Goal: Find contact information: Find contact information

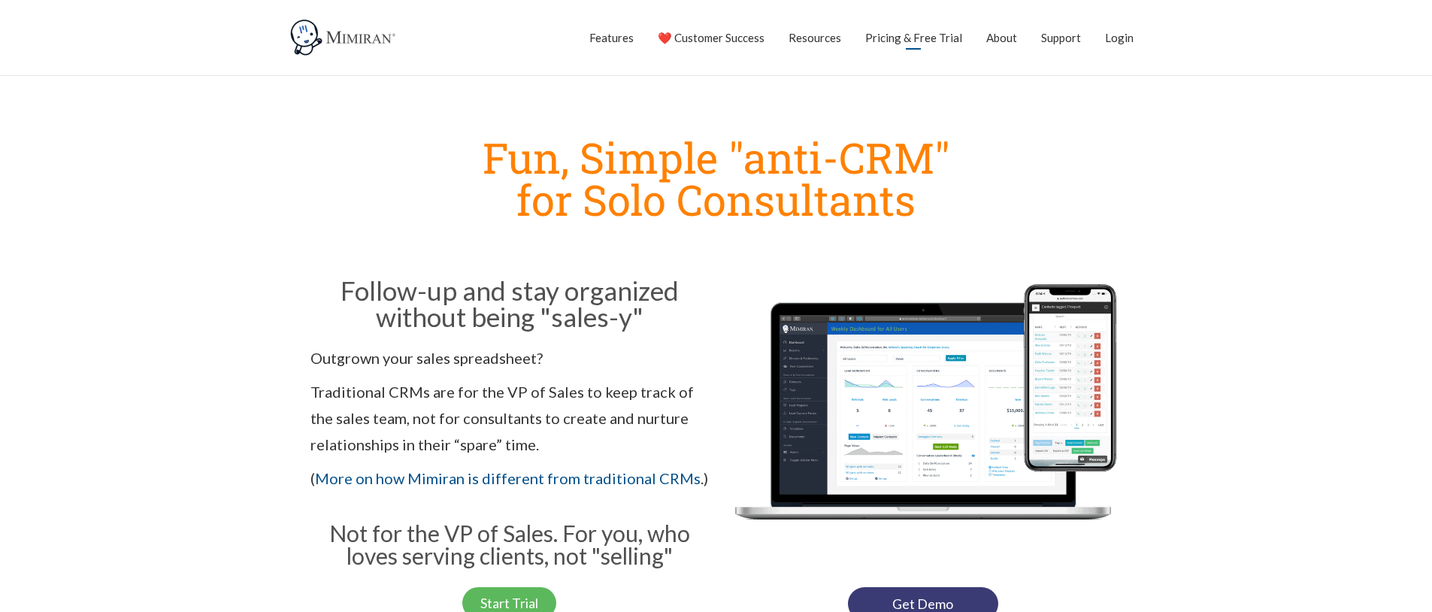
click at [895, 36] on link "Pricing & Free Trial" at bounding box center [913, 38] width 97 height 38
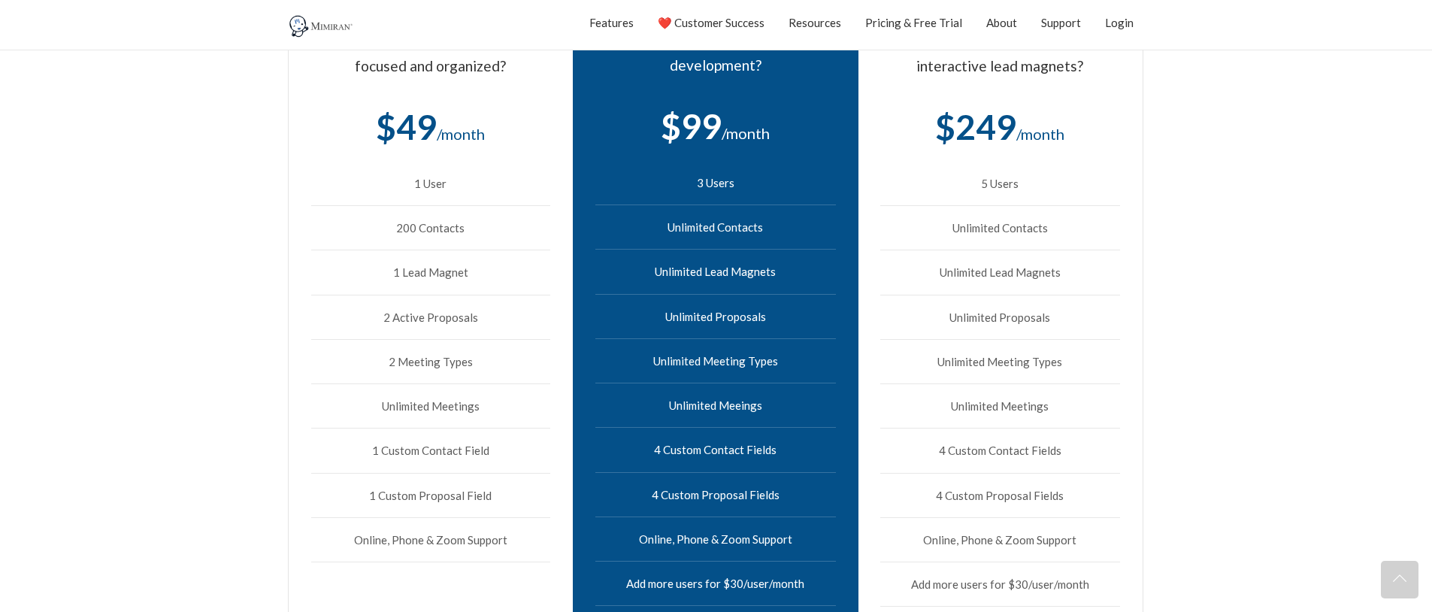
scroll to position [524, 0]
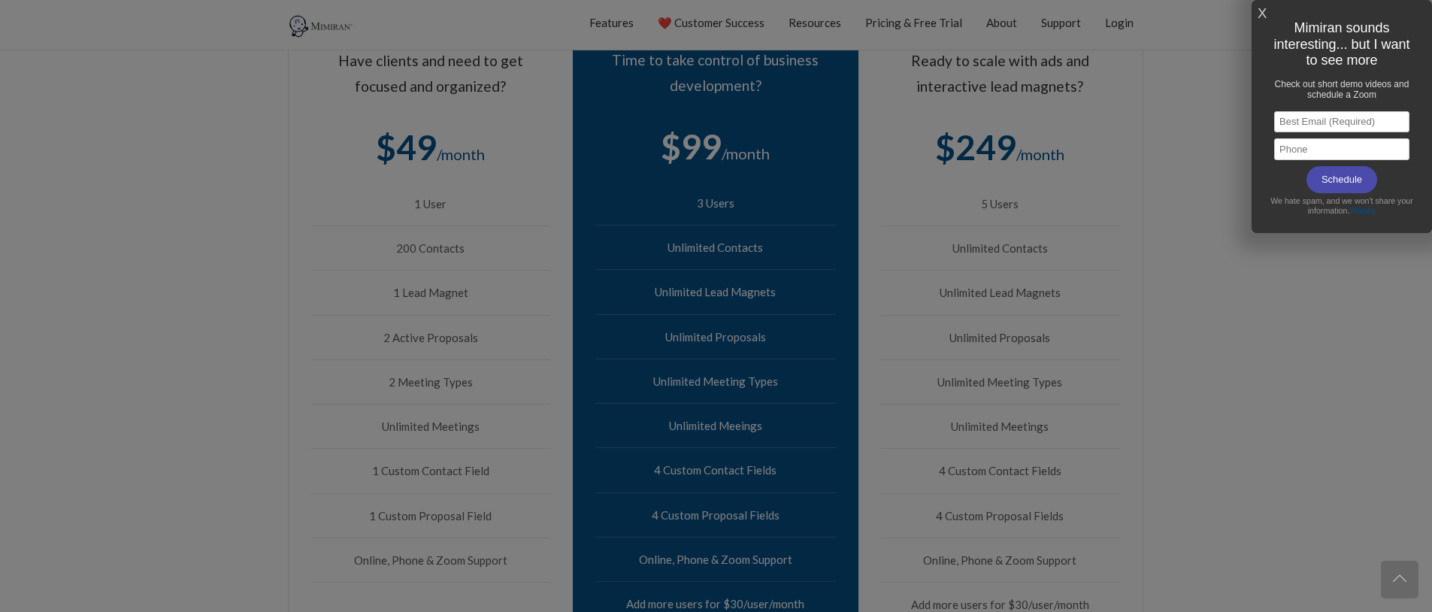
click at [1264, 10] on link "X" at bounding box center [1262, 14] width 9 height 25
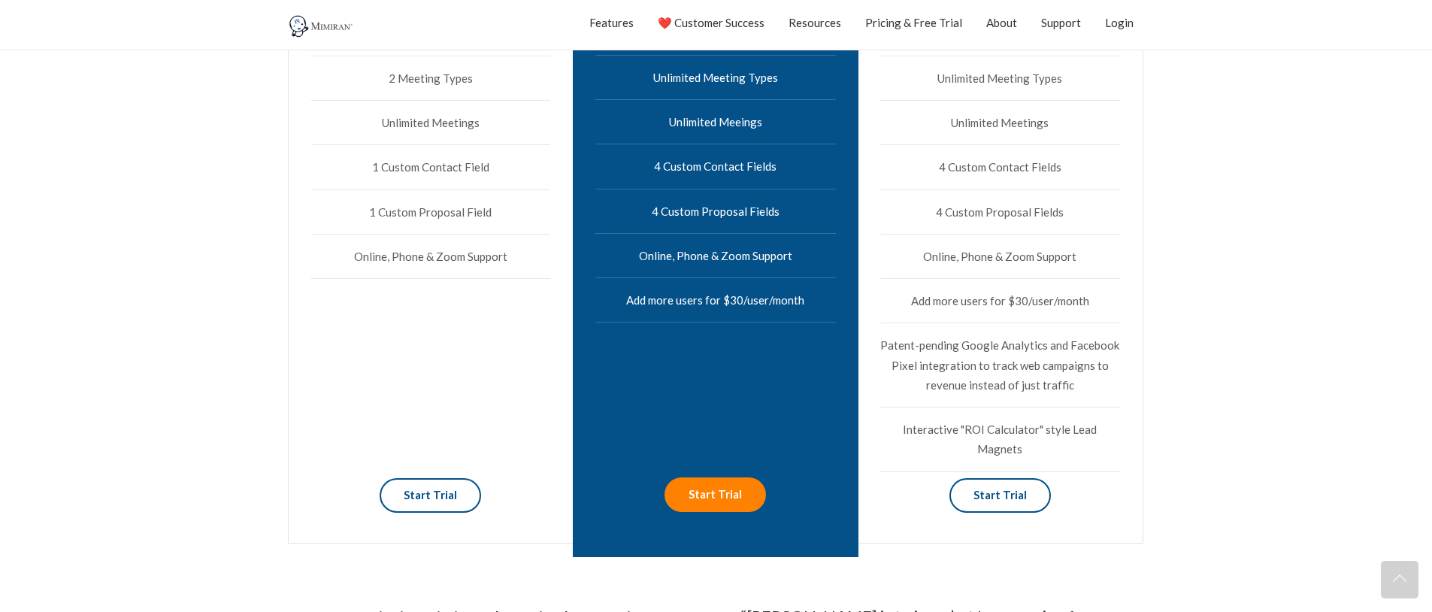
scroll to position [837, 0]
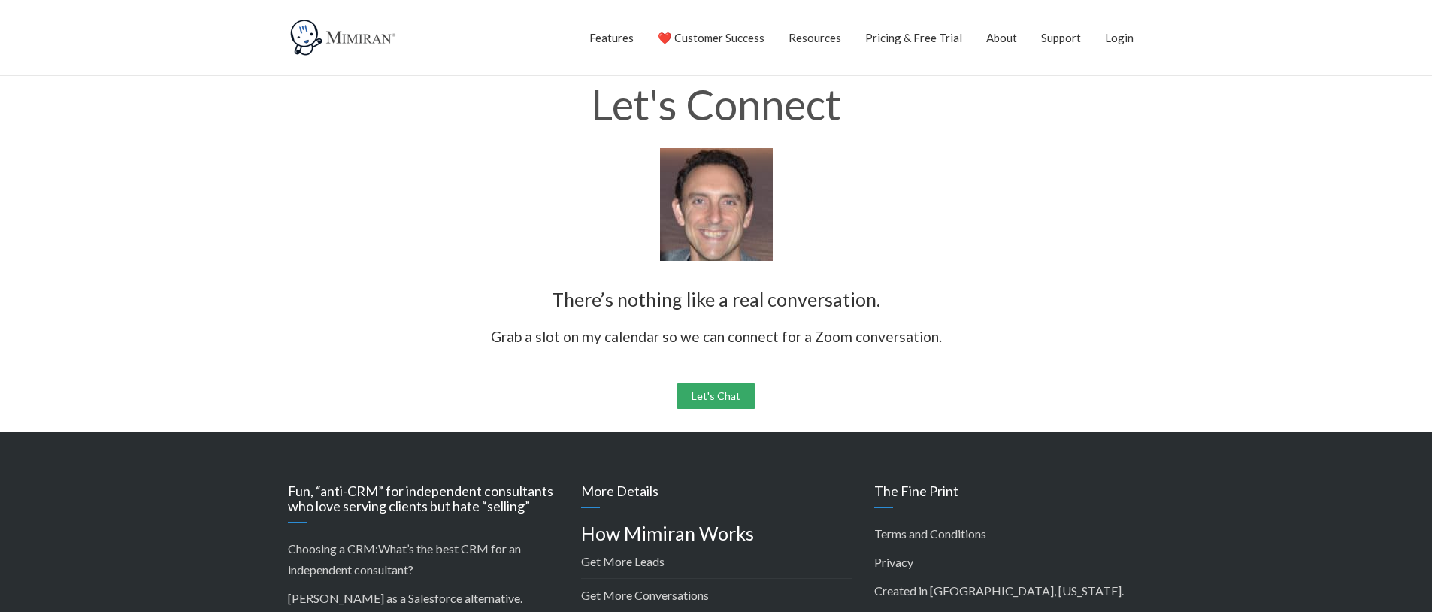
click at [710, 394] on link "Let's Chat" at bounding box center [716, 396] width 79 height 26
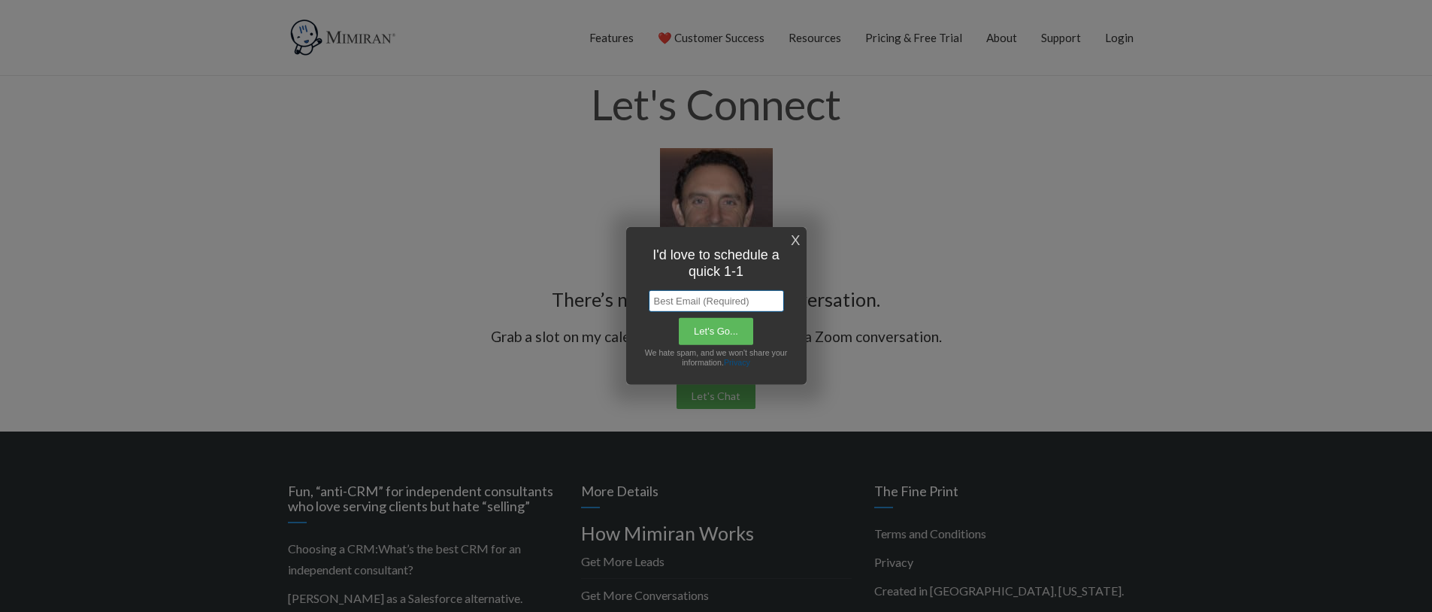
click at [728, 304] on input "text" at bounding box center [716, 301] width 135 height 22
type input "sara@eoshr.com"
click at [945, 413] on div at bounding box center [716, 306] width 1432 height 612
click at [706, 334] on input "Let's Go..." at bounding box center [716, 331] width 76 height 29
